Goal: Task Accomplishment & Management: Manage account settings

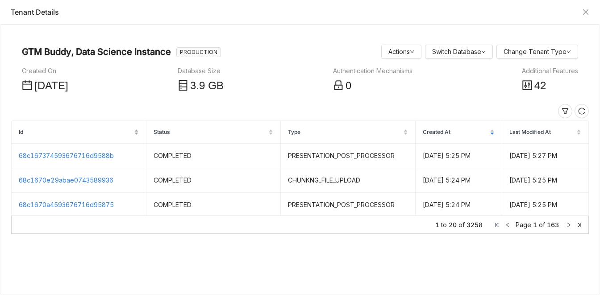
scroll to position [15, 0]
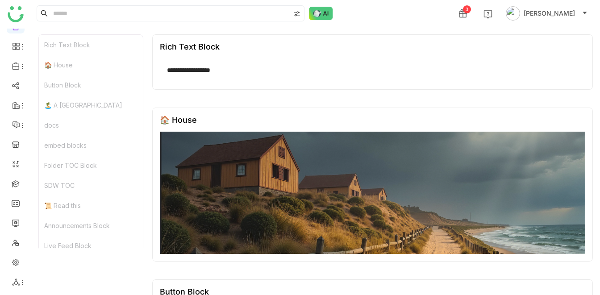
click at [387, 15] on div "3 [PERSON_NAME]" at bounding box center [315, 13] width 569 height 27
click at [389, 14] on div "3 [PERSON_NAME]" at bounding box center [315, 13] width 569 height 27
click at [130, 13] on input at bounding box center [170, 13] width 238 height 15
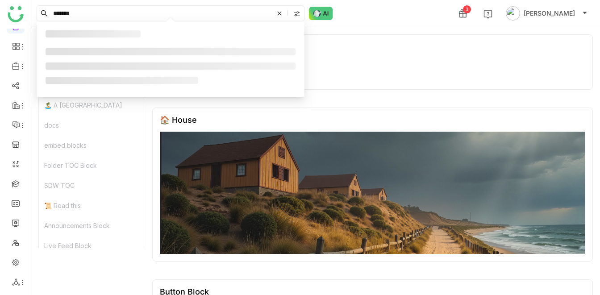
type input "*******"
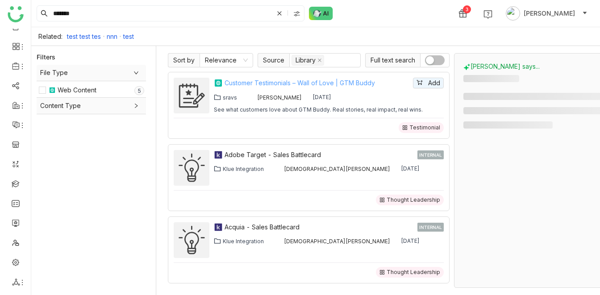
click at [295, 80] on div "Customer Testimonials – Wall of Love | GTM Buddy" at bounding box center [318, 83] width 187 height 10
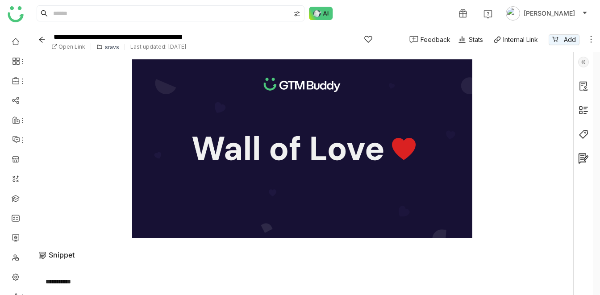
scroll to position [46, 0]
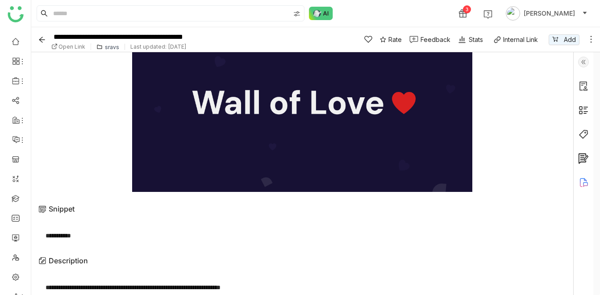
click at [337, 9] on div "3 [PERSON_NAME]" at bounding box center [315, 13] width 569 height 27
click at [355, 21] on div "3 [PERSON_NAME]" at bounding box center [315, 13] width 569 height 27
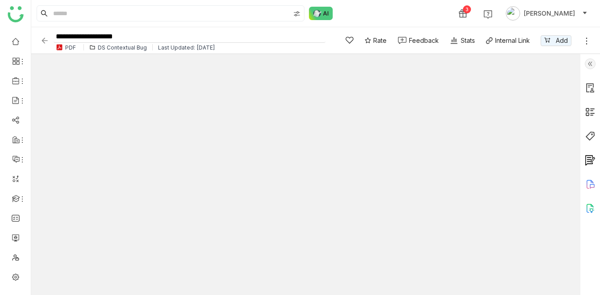
click at [159, 36] on input "**********" at bounding box center [190, 37] width 272 height 12
type input "**********"
click at [358, 10] on div "3 [PERSON_NAME]" at bounding box center [315, 13] width 569 height 27
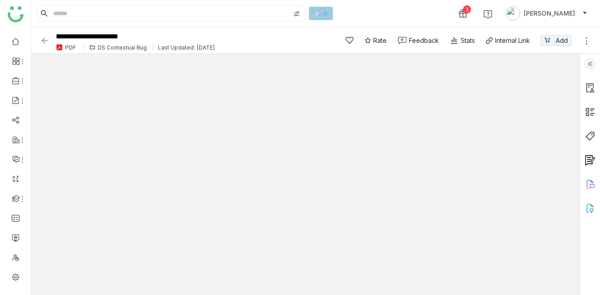
click at [363, 10] on div "3 [PERSON_NAME]" at bounding box center [315, 13] width 569 height 27
click at [589, 40] on icon at bounding box center [586, 41] width 9 height 9
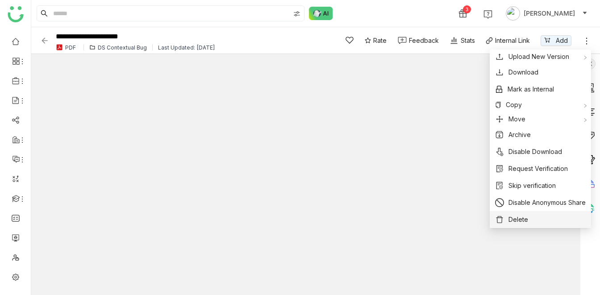
click at [508, 221] on span "Delete" at bounding box center [518, 220] width 20 height 10
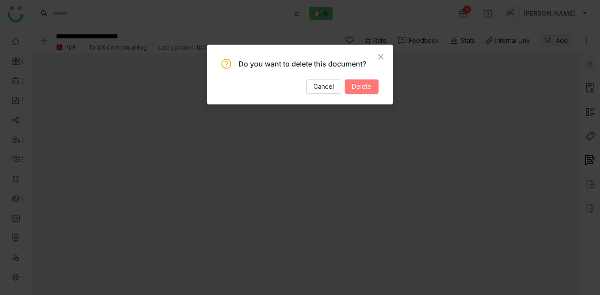
click at [362, 85] on span "Delete" at bounding box center [362, 87] width 20 height 10
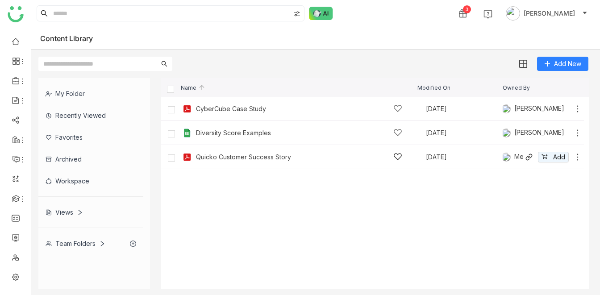
click at [579, 155] on icon at bounding box center [577, 157] width 9 height 9
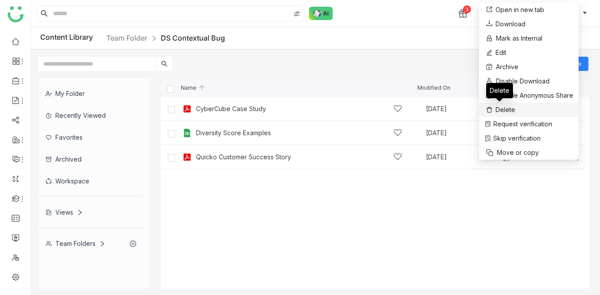
click at [501, 108] on span "Delete" at bounding box center [505, 110] width 20 height 10
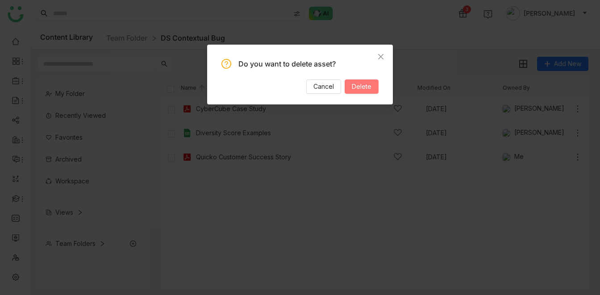
click at [360, 92] on button "Delete" at bounding box center [362, 86] width 34 height 14
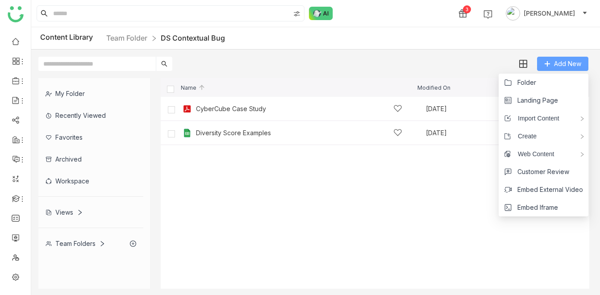
click at [569, 57] on button "Add New" at bounding box center [562, 64] width 51 height 14
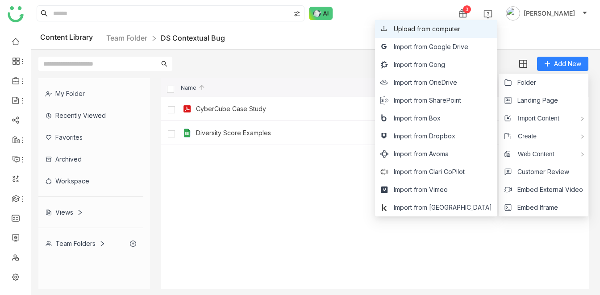
click at [433, 28] on span "Upload from computer" at bounding box center [427, 29] width 67 height 10
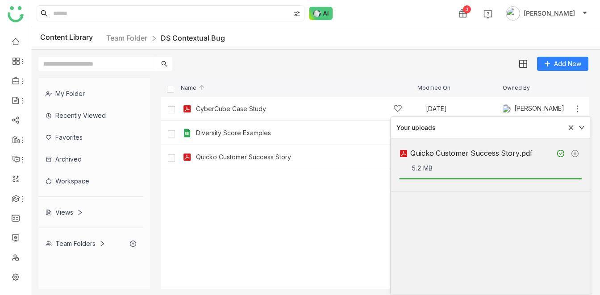
click at [312, 255] on cdk-virtual-scroll-viewport "CyberCube Case Study Sep 2, 2025 Uday Bhanu Add Diversity Score Examples May 21…" at bounding box center [375, 193] width 429 height 192
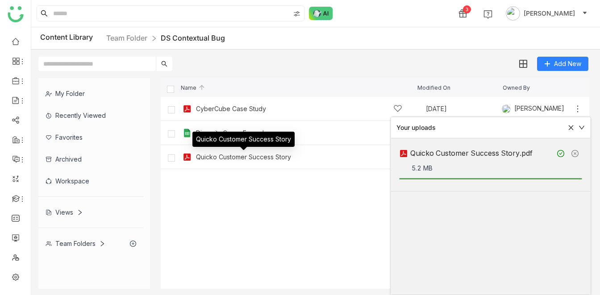
click at [272, 158] on div "Quicko Customer Success Story" at bounding box center [243, 157] width 95 height 7
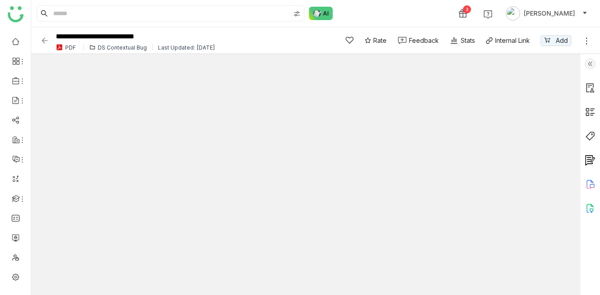
click at [375, 3] on div "3 [PERSON_NAME]" at bounding box center [315, 13] width 569 height 27
click at [178, 33] on input "**********" at bounding box center [190, 37] width 272 height 12
type input "**********"
click at [374, 6] on div "3 [PERSON_NAME]" at bounding box center [315, 13] width 569 height 27
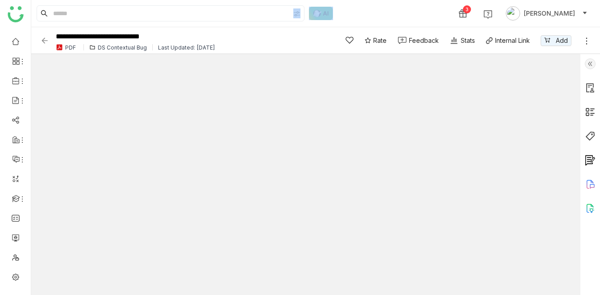
click at [374, 6] on div "3 [PERSON_NAME]" at bounding box center [315, 13] width 569 height 27
click at [388, 7] on div "3 [PERSON_NAME]" at bounding box center [315, 13] width 569 height 27
click at [587, 138] on img at bounding box center [590, 136] width 11 height 11
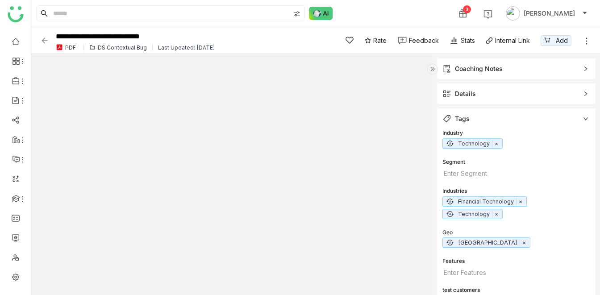
click at [354, 14] on div "3 Veena Pulicharla" at bounding box center [315, 13] width 569 height 27
click at [42, 38] on img at bounding box center [44, 40] width 9 height 9
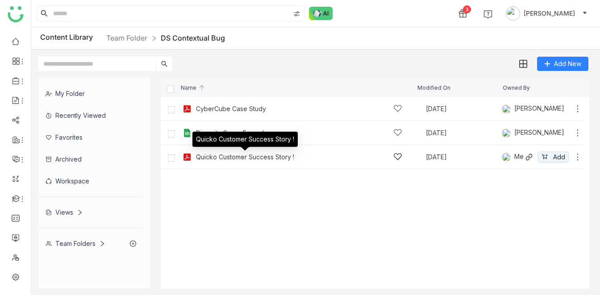
click at [250, 156] on div "Quicko Customer Success Story !" at bounding box center [245, 157] width 98 height 7
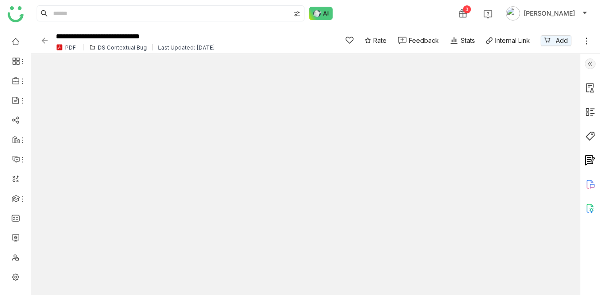
click at [587, 133] on img at bounding box center [590, 136] width 11 height 11
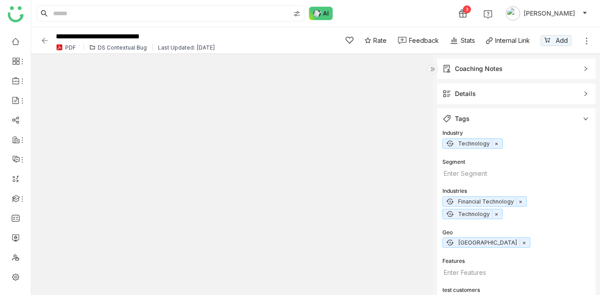
click at [109, 44] on div "DS Contextual Bug" at bounding box center [122, 47] width 49 height 7
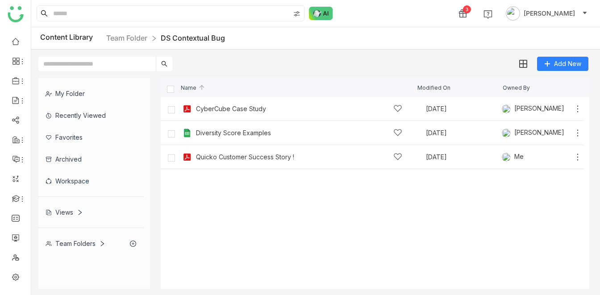
click at [81, 91] on div "My Folder" at bounding box center [90, 94] width 105 height 22
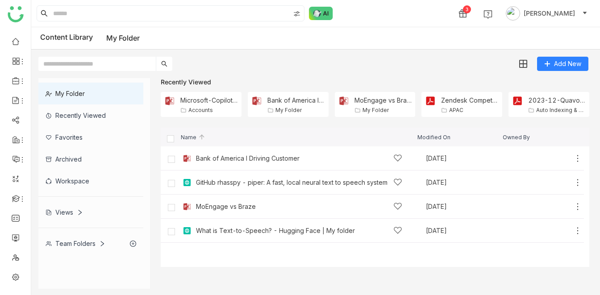
click at [383, 65] on div "Add New" at bounding box center [313, 60] width 564 height 21
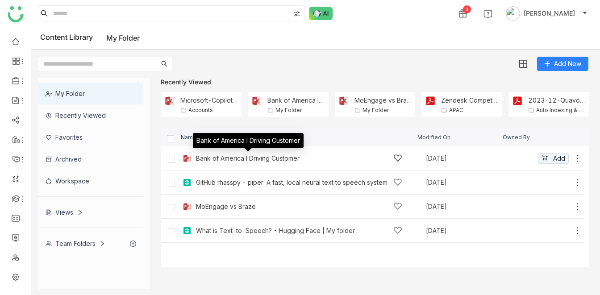
click at [291, 155] on div "Bank of America I Driving Customer" at bounding box center [248, 158] width 104 height 7
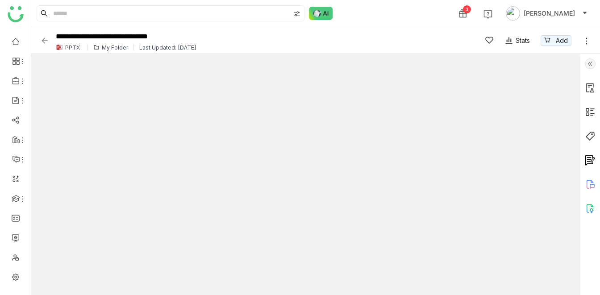
click at [591, 136] on img at bounding box center [590, 136] width 11 height 11
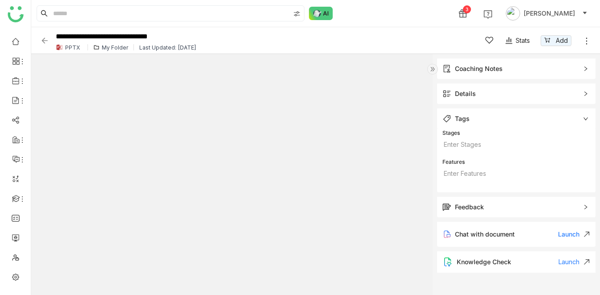
click at [45, 37] on img at bounding box center [44, 40] width 9 height 9
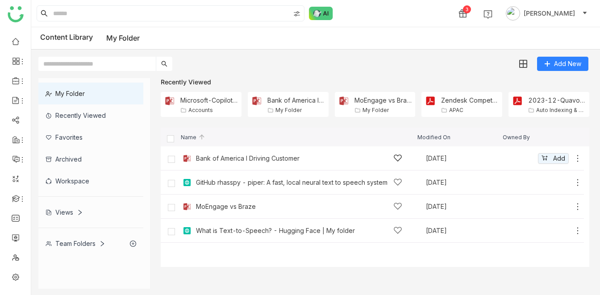
click at [576, 151] on div "Bank of America I Driving Customer Sep 11, 2025 Add" at bounding box center [381, 158] width 402 height 14
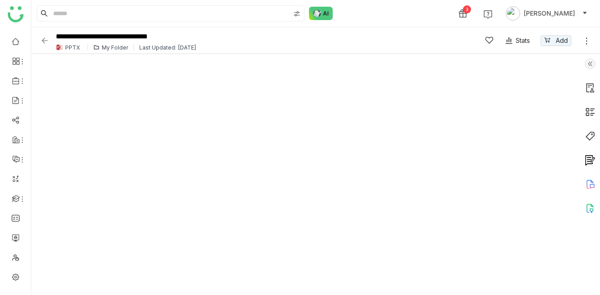
click at [42, 40] on img at bounding box center [44, 40] width 9 height 9
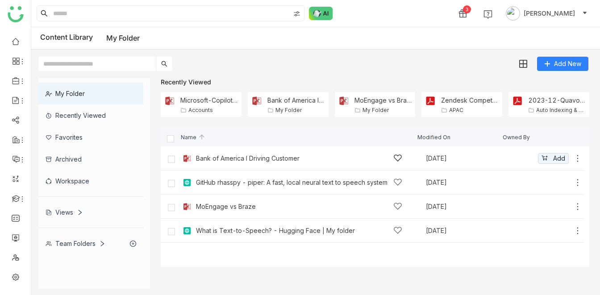
click at [579, 158] on icon at bounding box center [577, 158] width 9 height 9
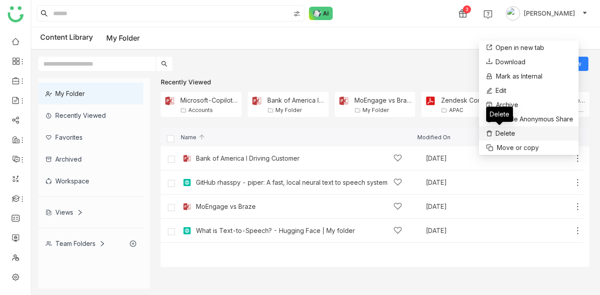
click at [504, 132] on span "Delete" at bounding box center [505, 134] width 20 height 10
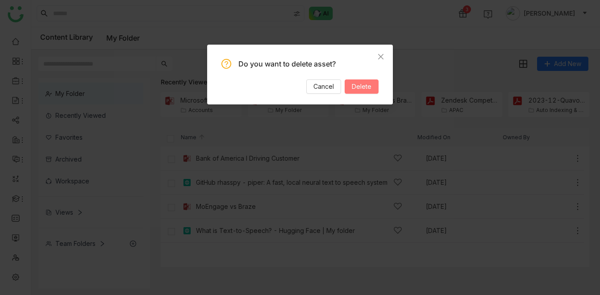
click at [363, 83] on span "Delete" at bounding box center [362, 87] width 20 height 10
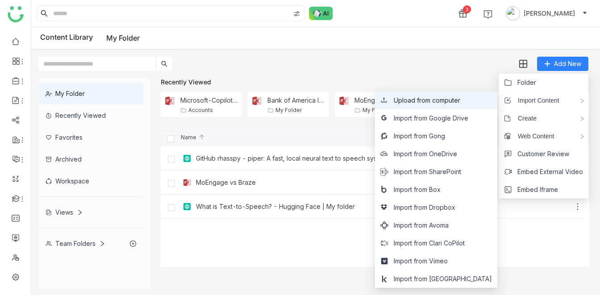
click at [442, 99] on span "Upload from computer" at bounding box center [427, 101] width 67 height 10
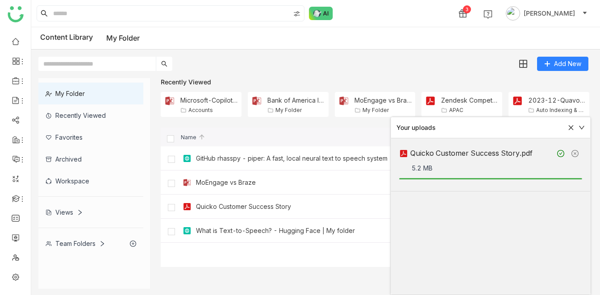
click at [338, 60] on div "Add New" at bounding box center [313, 60] width 564 height 21
click at [363, 56] on div "Add New" at bounding box center [313, 60] width 564 height 21
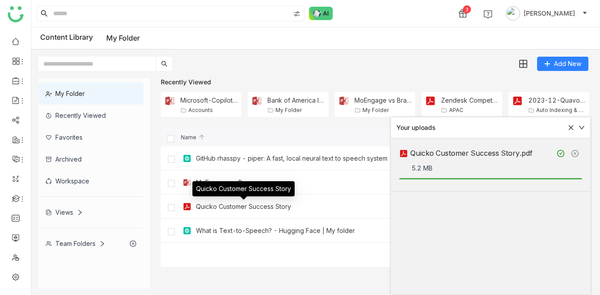
click at [245, 203] on div "Quicko Customer Success Story" at bounding box center [243, 206] width 95 height 7
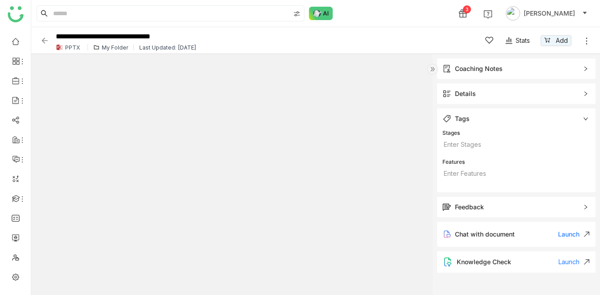
click at [364, 12] on div "3 Veena Pulicharla" at bounding box center [315, 13] width 569 height 27
type input "**********"
click at [360, 13] on div "3 Veena Pulicharla" at bounding box center [315, 13] width 569 height 27
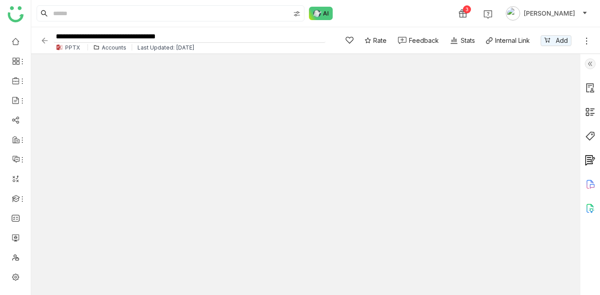
click at [217, 32] on input "**********" at bounding box center [190, 37] width 272 height 12
click at [200, 37] on input "**********" at bounding box center [190, 37] width 272 height 12
type input "**********"
click at [359, 15] on div "3 Veena Pulicharla" at bounding box center [315, 13] width 569 height 27
click at [378, 14] on div "3 Veena Pulicharla" at bounding box center [315, 13] width 569 height 27
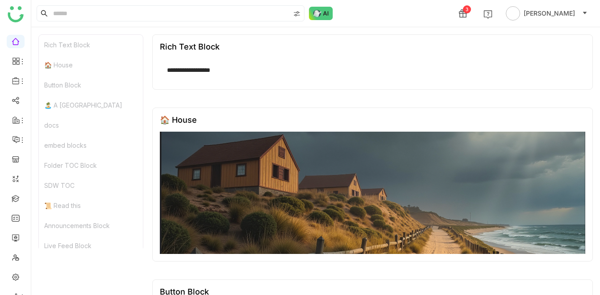
scroll to position [15, 0]
click at [13, 280] on icon at bounding box center [16, 282] width 8 height 8
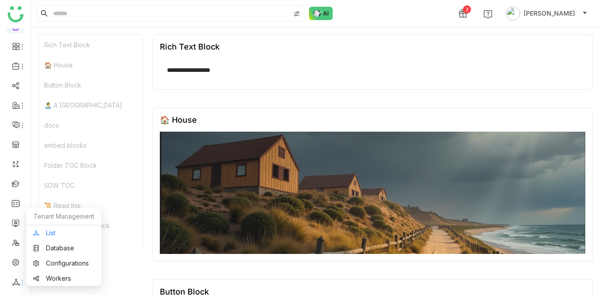
click at [64, 235] on link "List" at bounding box center [64, 233] width 62 height 6
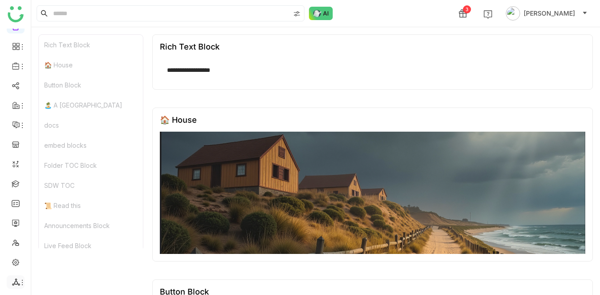
click at [12, 278] on li at bounding box center [16, 281] width 18 height 13
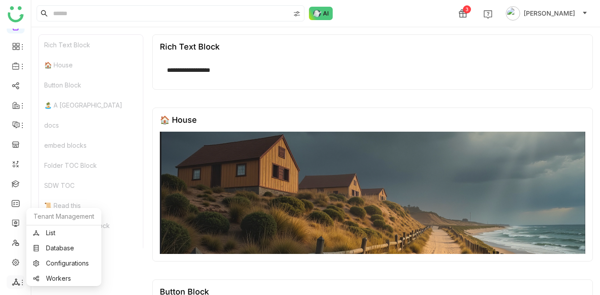
click at [17, 280] on icon at bounding box center [16, 282] width 8 height 8
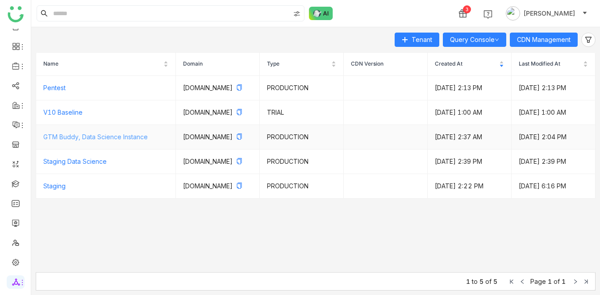
click at [115, 141] on link "GTM Buddy, Data Science Instance" at bounding box center [95, 137] width 104 height 8
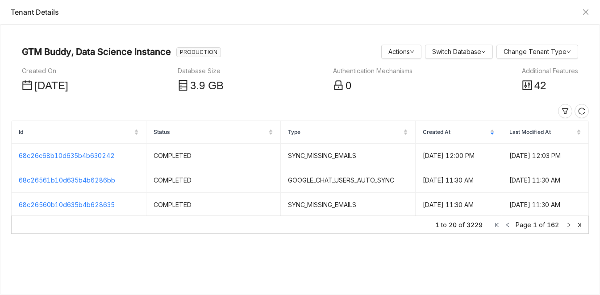
click at [300, 34] on div "GTM Buddy, Data Science Instance PRODUCTION Actions Switch Database Change Tena…" at bounding box center [299, 160] width 599 height 270
click at [312, 42] on nz-page-header "GTM Buddy, Data Science Instance PRODUCTION Actions Switch Database Change Tena…" at bounding box center [300, 69] width 578 height 66
click at [531, 87] on icon at bounding box center [527, 85] width 11 height 11
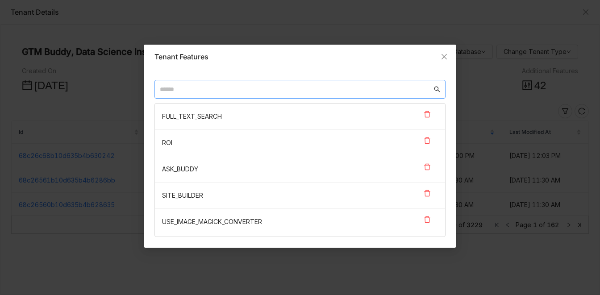
click at [258, 83] on nz-input-group at bounding box center [299, 89] width 291 height 19
click at [261, 89] on input "text" at bounding box center [296, 89] width 272 height 10
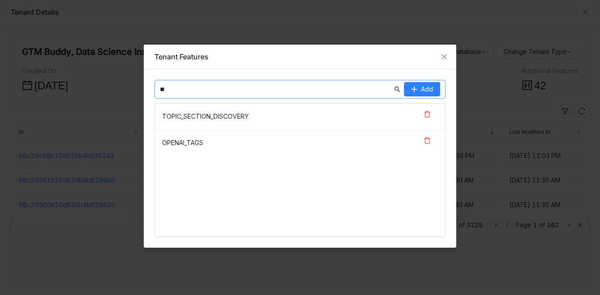
type input "**"
click at [194, 143] on nz-list-item "OPENAI_TAGS" at bounding box center [300, 143] width 290 height 26
copy nz-list-item "OPENAI_TAGS"
click at [431, 141] on link at bounding box center [427, 140] width 14 height 14
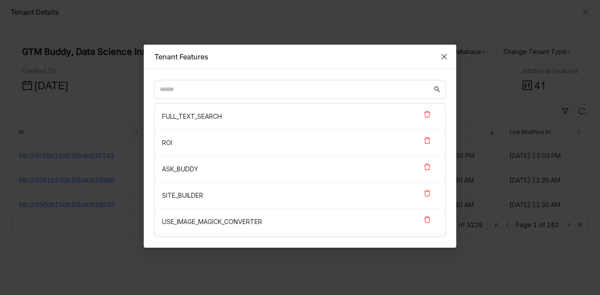
click at [442, 58] on icon "Close" at bounding box center [444, 56] width 7 height 7
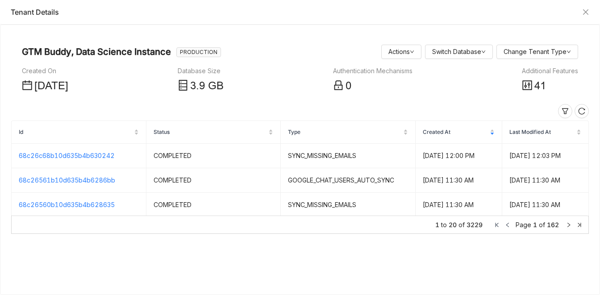
click at [537, 87] on span "41" at bounding box center [540, 86] width 12 height 12
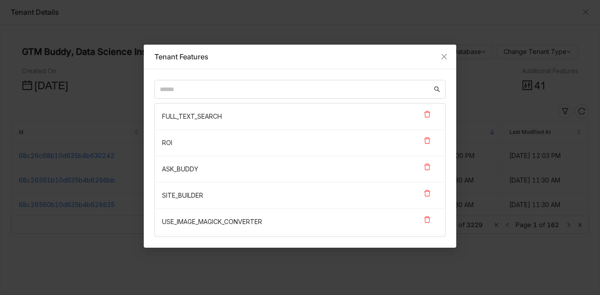
click at [290, 78] on div "FULL_TEXT_SEARCH ROI ASK_BUDDY SITE_BUILDER USE_IMAGE_MAGICK_CONVERTER LMS CONT…" at bounding box center [300, 158] width 312 height 179
click at [281, 86] on input "text" at bounding box center [296, 89] width 272 height 10
paste input "**********"
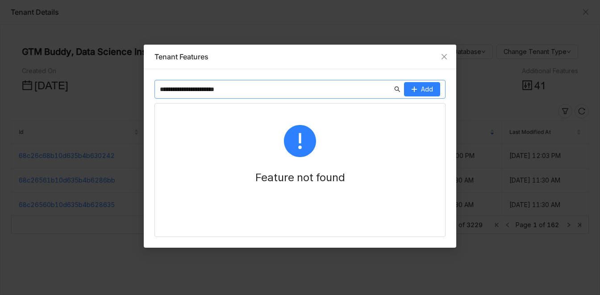
click at [193, 87] on input "**********" at bounding box center [276, 89] width 233 height 10
paste input "text"
click at [285, 95] on nz-input-group "**********" at bounding box center [299, 89] width 291 height 19
click at [258, 96] on nz-input-group "**********" at bounding box center [299, 89] width 291 height 19
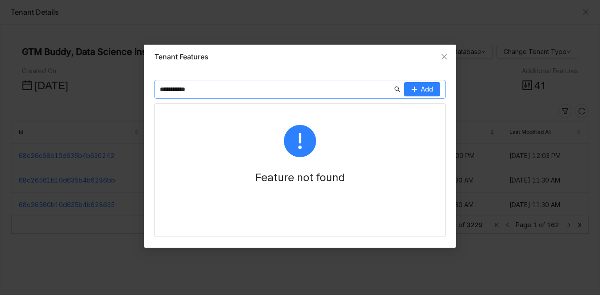
click at [252, 92] on input "**********" at bounding box center [276, 89] width 233 height 10
type input "**********"
click at [285, 91] on input "**********" at bounding box center [276, 89] width 233 height 10
click at [421, 87] on span "Add" at bounding box center [427, 89] width 12 height 10
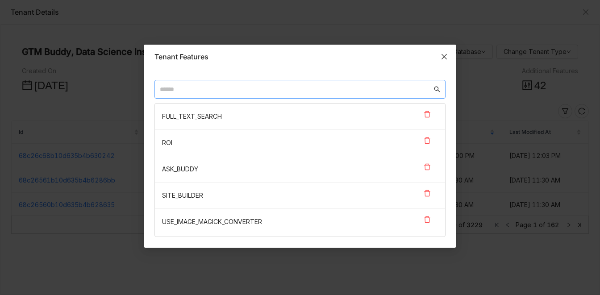
click at [446, 58] on icon "Close" at bounding box center [444, 56] width 7 height 7
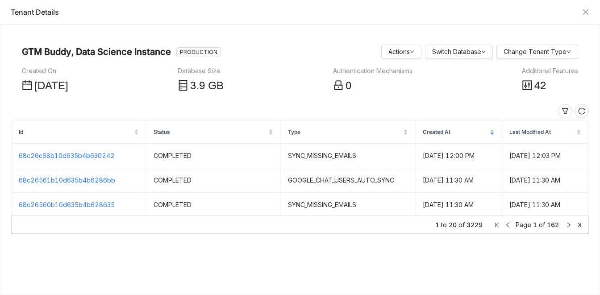
scroll to position [15, 0]
click at [294, 13] on div "Tenant Details" at bounding box center [294, 12] width 567 height 10
